Goal: Task Accomplishment & Management: Complete application form

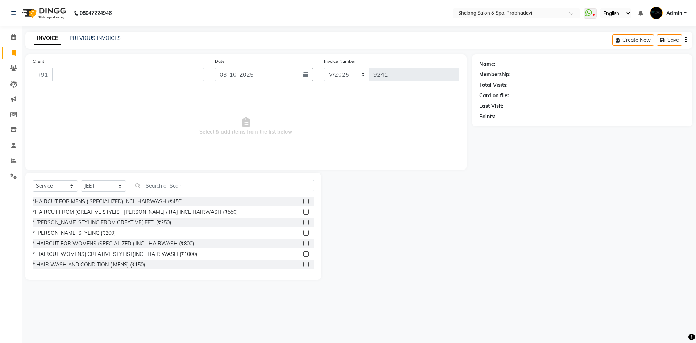
select select "service"
select select "16092"
click at [425, 208] on div at bounding box center [396, 226] width 151 height 107
click at [147, 133] on span "Select & add items from the list below" at bounding box center [246, 126] width 427 height 73
click at [133, 76] on input "Client" at bounding box center [128, 74] width 152 height 14
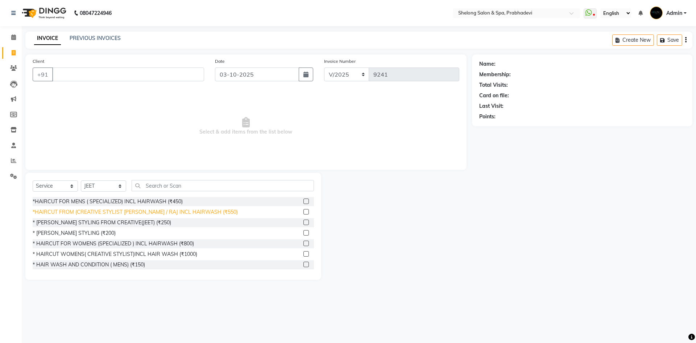
click at [200, 213] on div "*HAIRCUT FROM (CREATIVE STYLIST [PERSON_NAME] / RAJ INCL HAIRWASH (₹550)" at bounding box center [135, 212] width 205 height 8
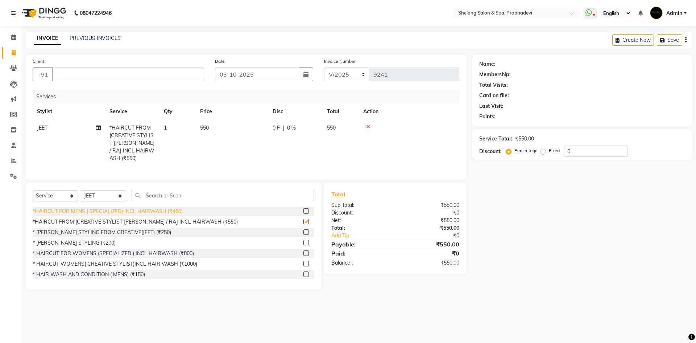
checkbox input "false"
click at [107, 195] on select "Select Stylist ( [PERSON_NAME] ) ( [PERSON_NAME] ) [PERSON_NAME] fojdur [PERSON…" at bounding box center [103, 195] width 45 height 11
select select "88528"
click at [81, 190] on select "Select Stylist ( [PERSON_NAME] ) ( [PERSON_NAME] ) [PERSON_NAME] fojdur [PERSON…" at bounding box center [103, 195] width 45 height 11
click at [84, 238] on div "* [PERSON_NAME] STYLING (₹200)" at bounding box center [173, 242] width 281 height 9
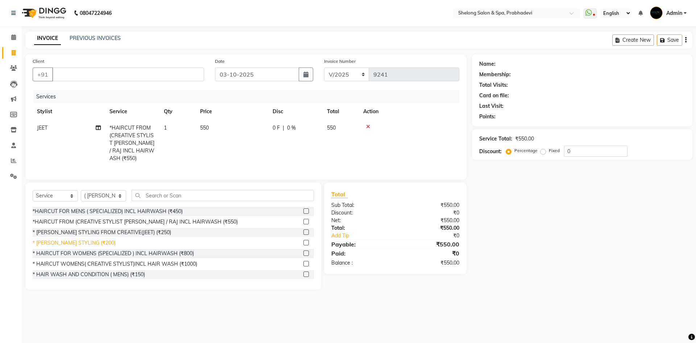
click at [82, 239] on div "* [PERSON_NAME] STYLING (₹200)" at bounding box center [74, 243] width 83 height 8
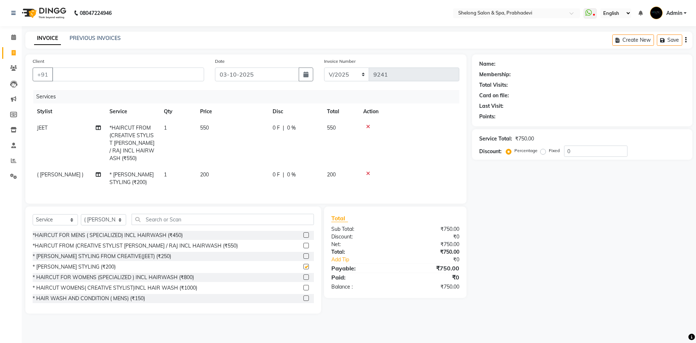
checkbox input "false"
click at [182, 76] on input "Client" at bounding box center [128, 74] width 152 height 14
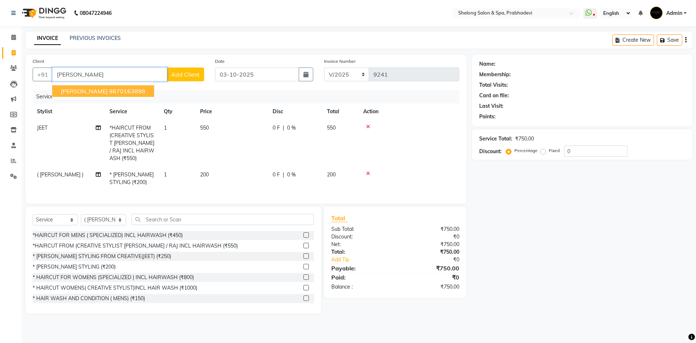
click at [87, 94] on span "[PERSON_NAME]" at bounding box center [84, 90] width 47 height 7
type input "9870163898"
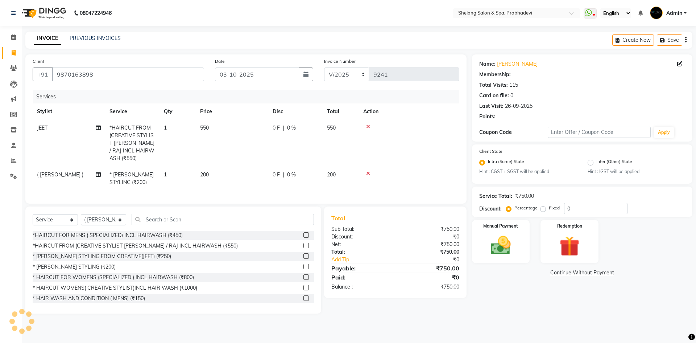
type input "20"
select select "2: Object"
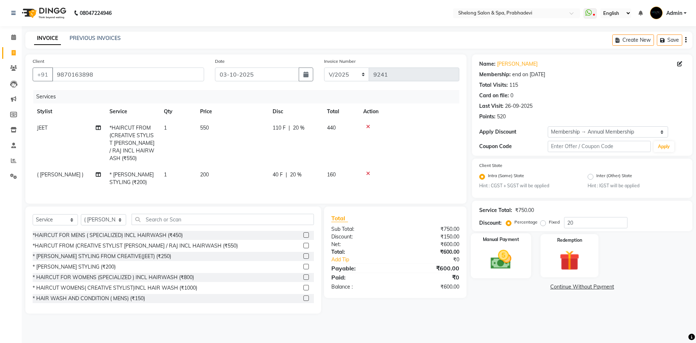
click at [522, 269] on div "Manual Payment" at bounding box center [501, 255] width 60 height 45
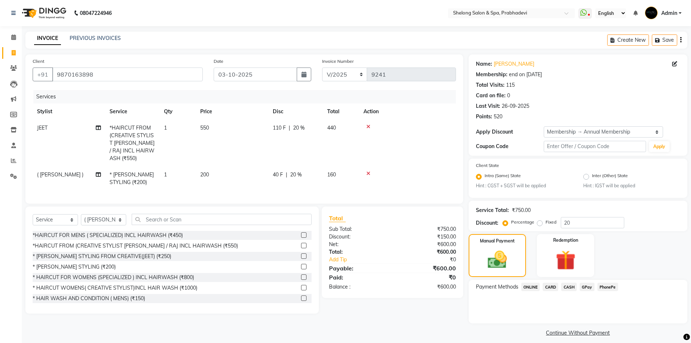
click at [582, 286] on span "GPay" at bounding box center [586, 286] width 15 height 8
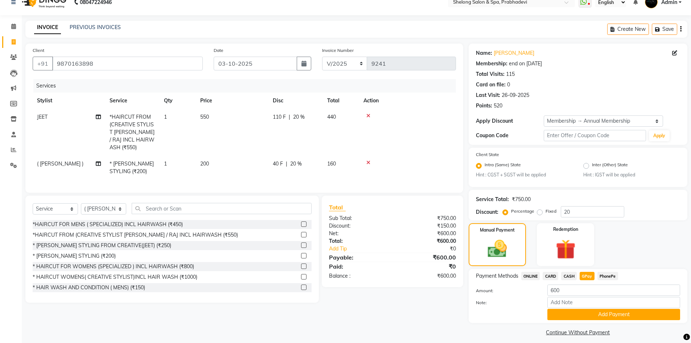
scroll to position [17, 0]
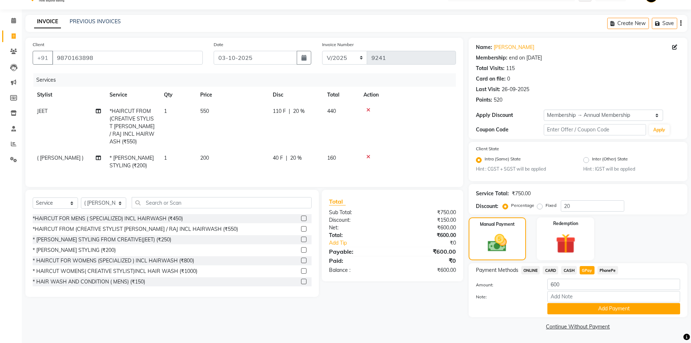
click at [572, 314] on div "Payment Methods ONLINE CARD CASH GPay PhonePe Amount: 600 Note: Add Payment" at bounding box center [577, 290] width 219 height 54
click at [573, 307] on button "Add Payment" at bounding box center [613, 308] width 133 height 11
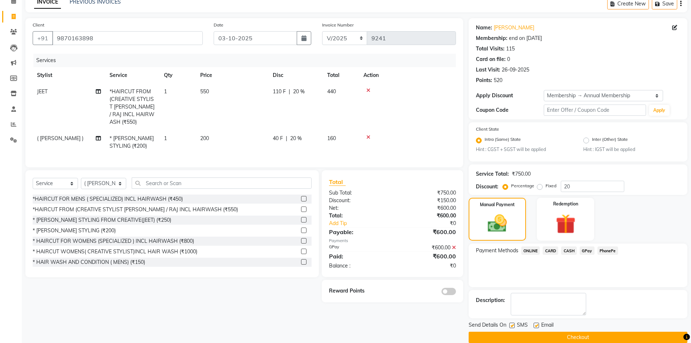
scroll to position [47, 0]
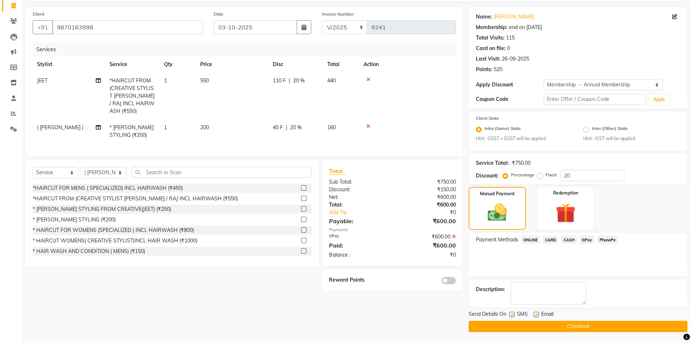
click at [441, 277] on label at bounding box center [448, 280] width 15 height 7
click at [456, 281] on input "checkbox" at bounding box center [456, 281] width 0 height 0
click at [570, 324] on button "Checkout" at bounding box center [577, 325] width 219 height 11
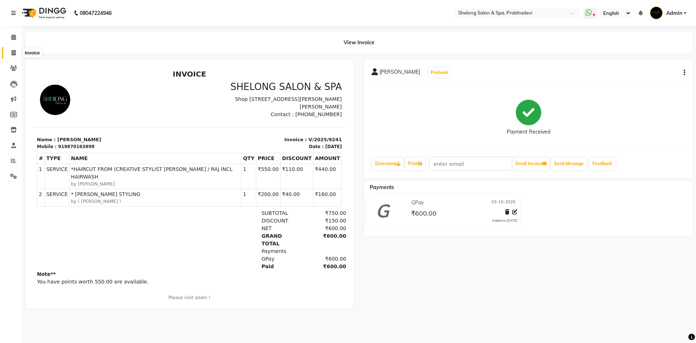
click at [13, 50] on icon at bounding box center [14, 52] width 4 height 5
select select "service"
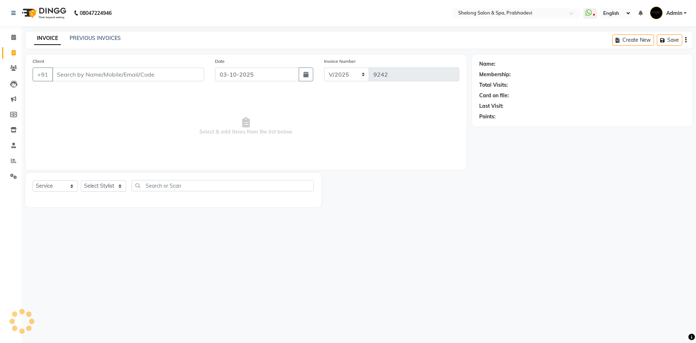
select select "16092"
